Goal: Information Seeking & Learning: Learn about a topic

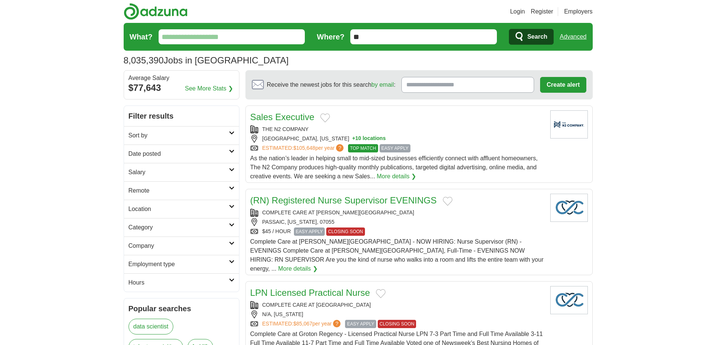
click at [256, 32] on input "What?" at bounding box center [232, 36] width 147 height 15
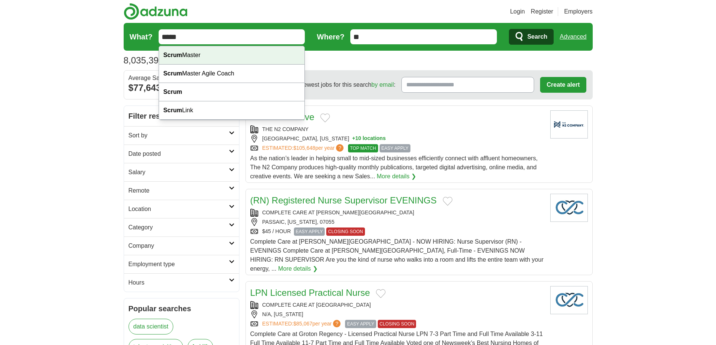
click at [195, 57] on div "Scrum Master" at bounding box center [232, 55] width 146 height 18
type input "**********"
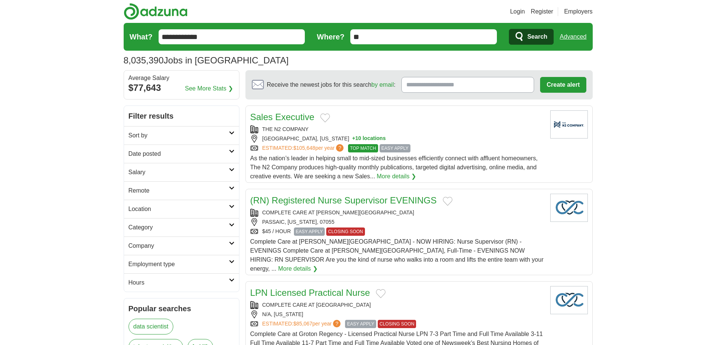
click at [573, 34] on link "Advanced" at bounding box center [573, 36] width 27 height 15
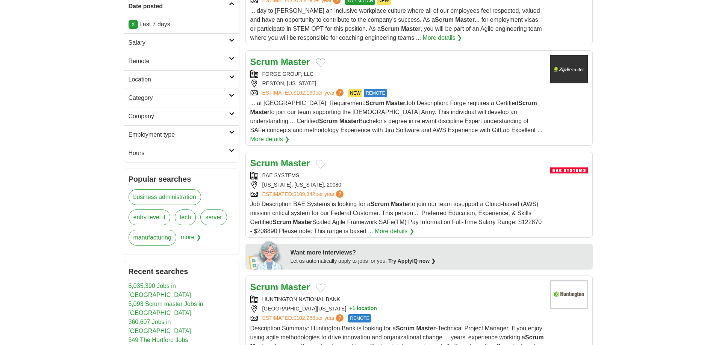
scroll to position [188, 0]
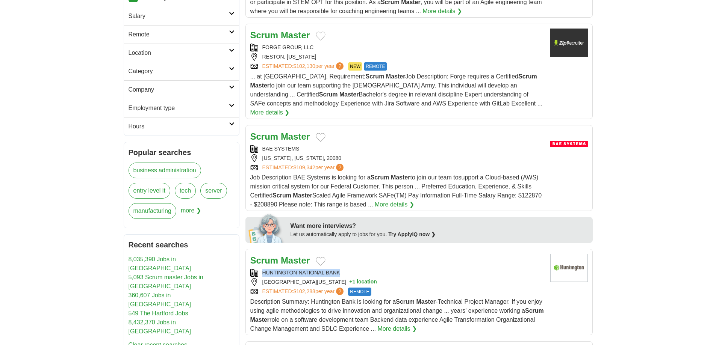
drag, startPoint x: 342, startPoint y: 262, endPoint x: 263, endPoint y: 264, distance: 79.3
click at [263, 269] on div "HUNTINGTON NATIONAL BANK" at bounding box center [397, 273] width 294 height 8
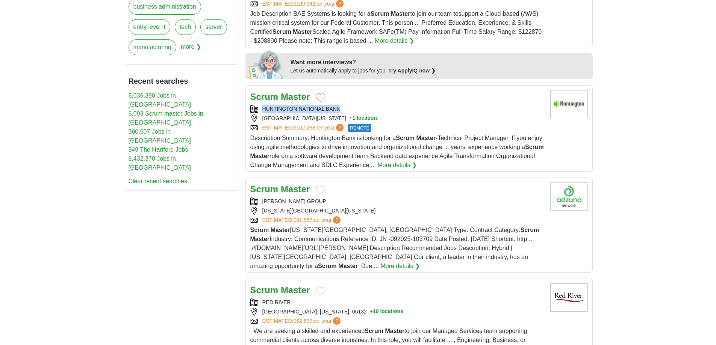
scroll to position [376, 0]
